Goal: Task Accomplishment & Management: Use online tool/utility

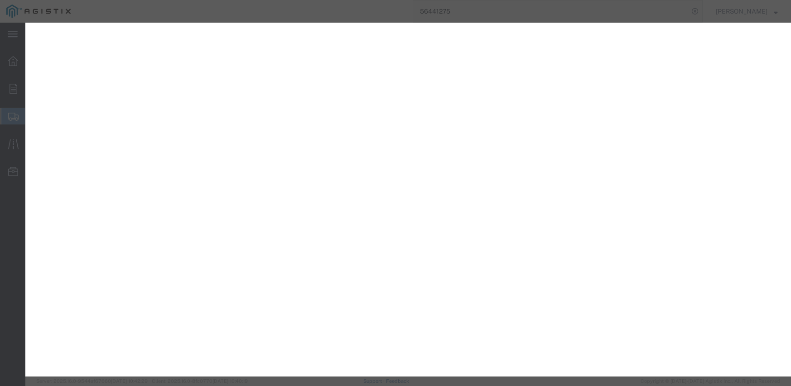
select select "SHPOHORG"
select select "SRS"
select select "{"pickupDeliveryInfoId": "122168528","pickupOrDelivery": "P","stopNum": "1","lo…"
select select "CA"
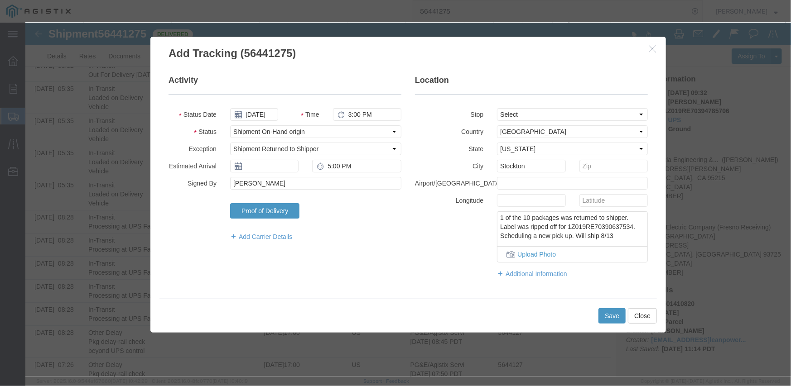
scroll to position [91, 0]
click at [610, 313] on button "Save" at bounding box center [611, 315] width 27 height 15
click at [237, 166] on icon at bounding box center [237, 165] width 7 height 7
click at [275, 165] on input "text" at bounding box center [264, 165] width 68 height 13
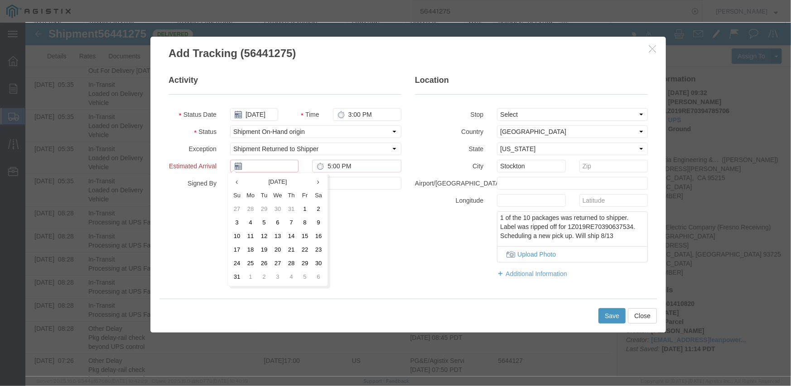
click at [230, 168] on input "text" at bounding box center [264, 165] width 68 height 13
click at [239, 166] on icon at bounding box center [237, 165] width 7 height 7
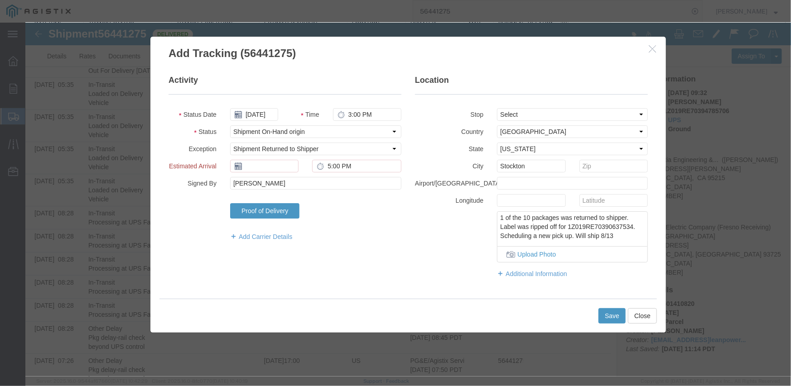
click at [239, 166] on icon at bounding box center [237, 165] width 7 height 7
click at [235, 166] on icon at bounding box center [237, 165] width 7 height 7
click at [263, 165] on input "text" at bounding box center [264, 165] width 68 height 13
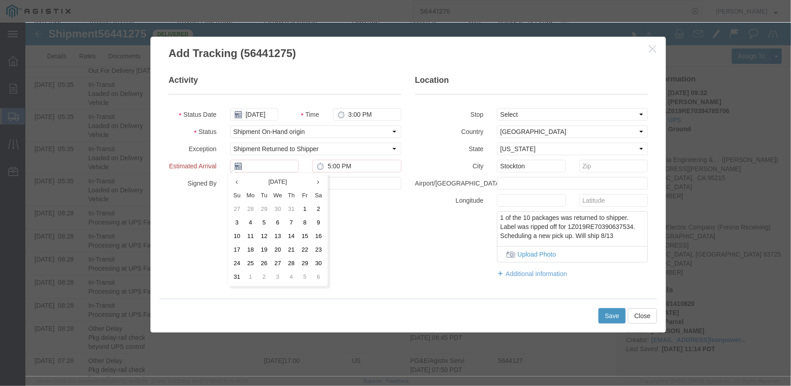
click at [293, 235] on td "14" at bounding box center [291, 236] width 14 height 14
type input "[DATE]"
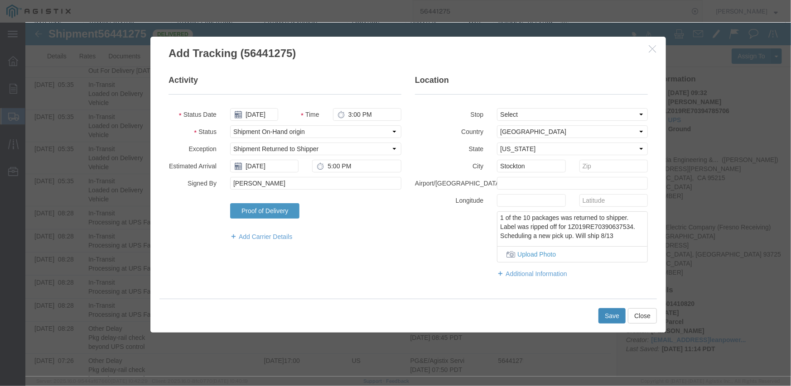
click at [612, 317] on button "Save" at bounding box center [611, 315] width 27 height 15
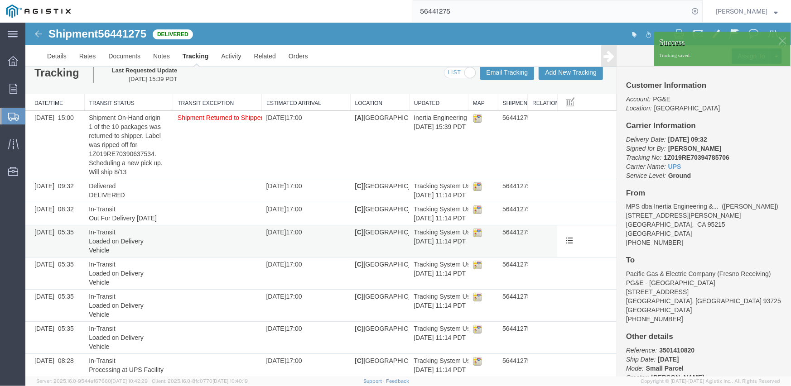
scroll to position [0, 0]
